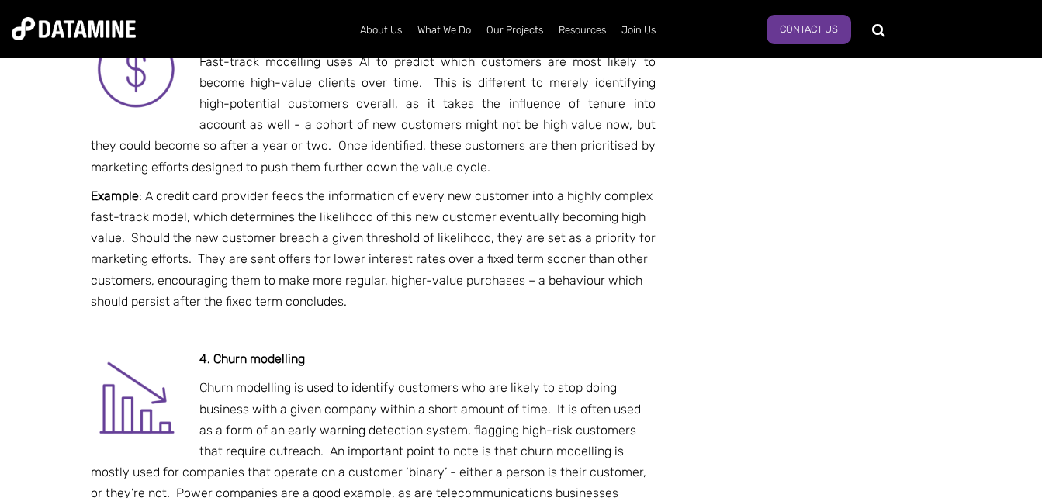
scroll to position [1630, 0]
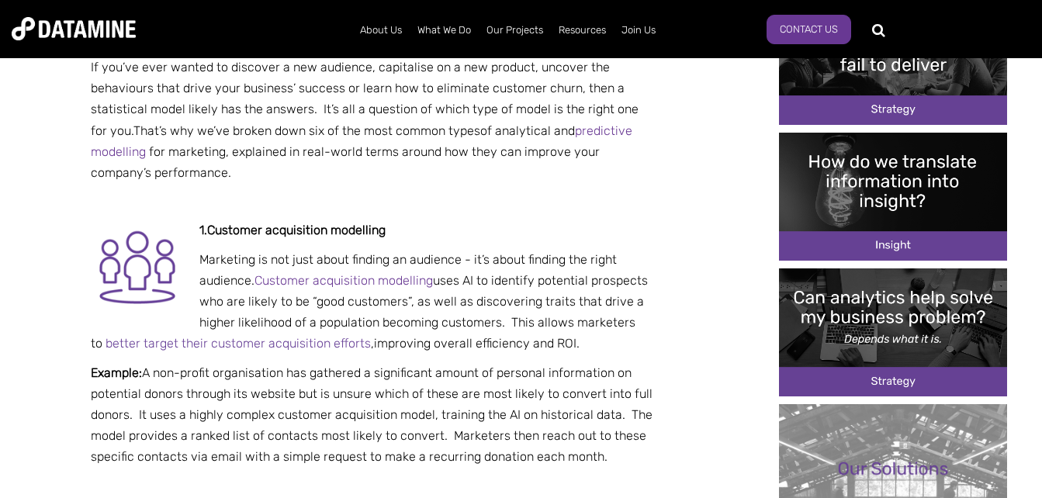
scroll to position [543, 0]
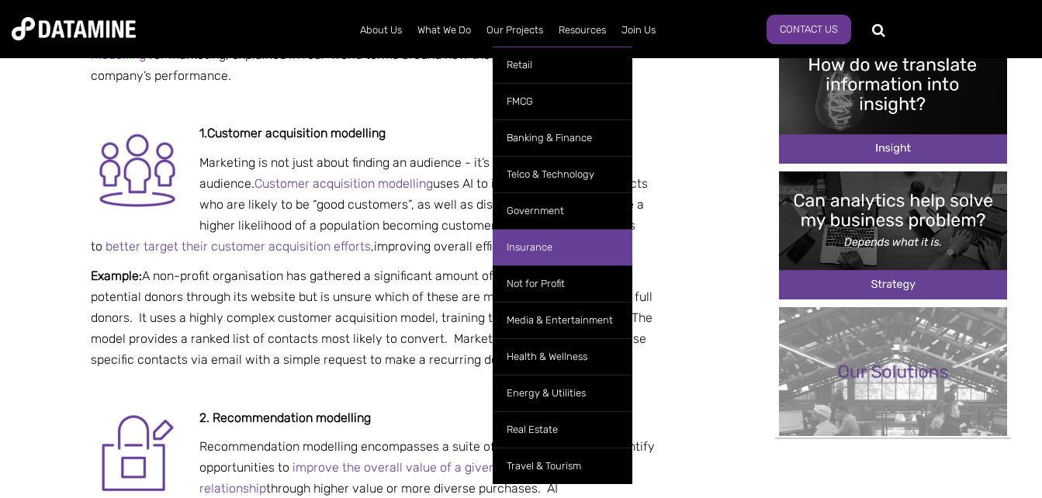
click at [539, 245] on link "Insurance" at bounding box center [563, 247] width 140 height 36
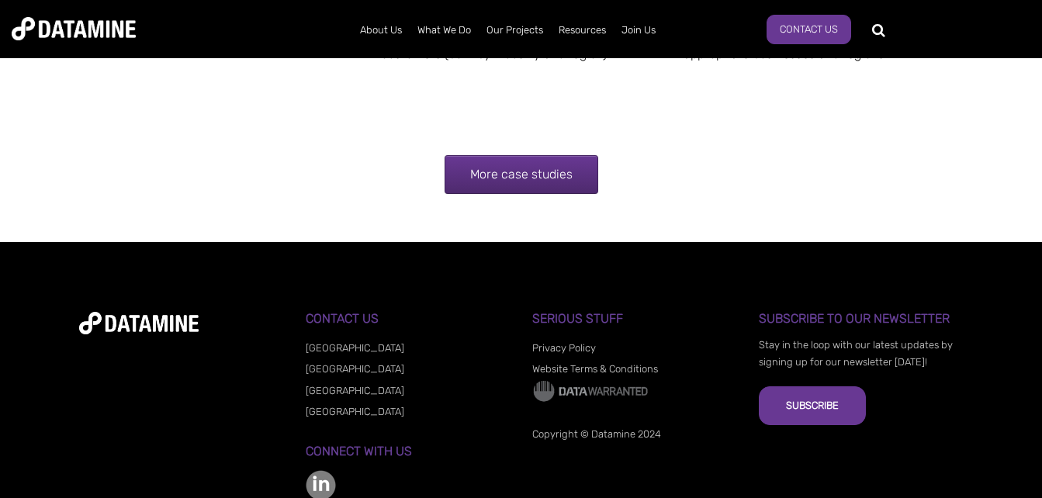
scroll to position [2261, 0]
